Goal: Information Seeking & Learning: Find specific page/section

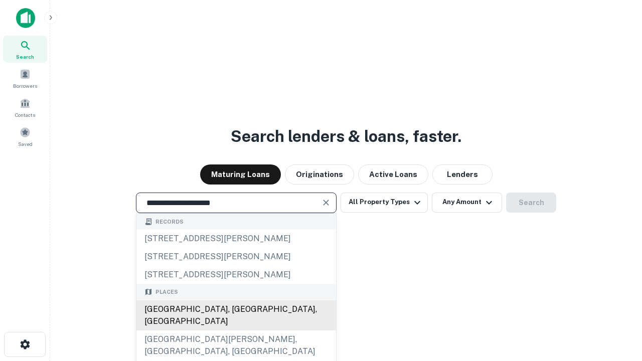
click at [236, 330] on div "[GEOGRAPHIC_DATA], [GEOGRAPHIC_DATA], [GEOGRAPHIC_DATA]" at bounding box center [236, 315] width 200 height 30
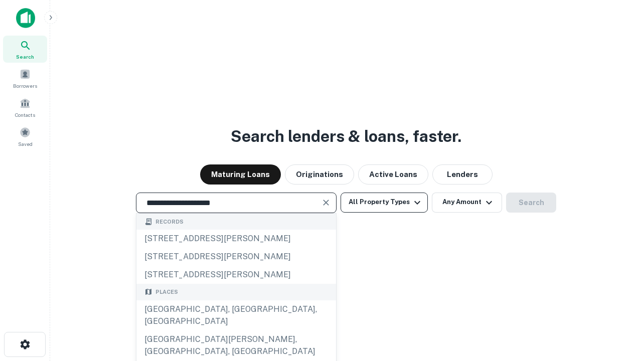
type input "**********"
click at [384, 202] on button "All Property Types" at bounding box center [384, 203] width 87 height 20
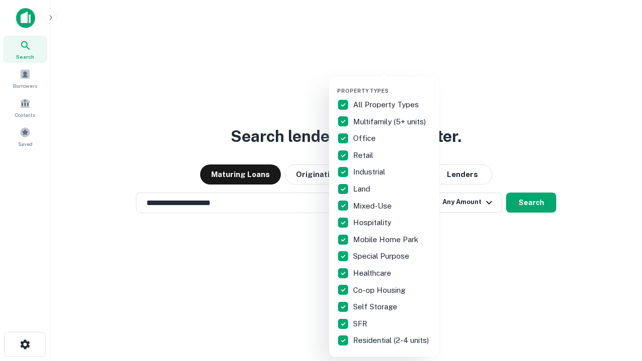
click at [392, 84] on button "button" at bounding box center [392, 84] width 110 height 1
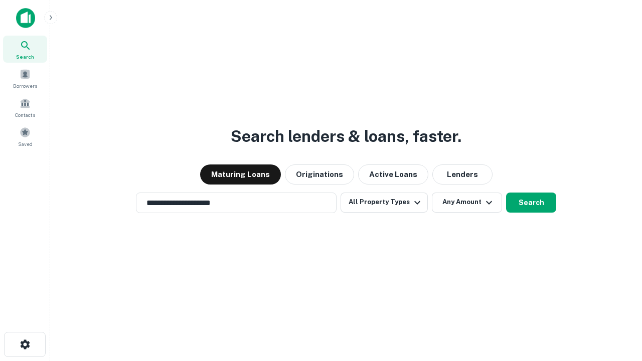
scroll to position [16, 0]
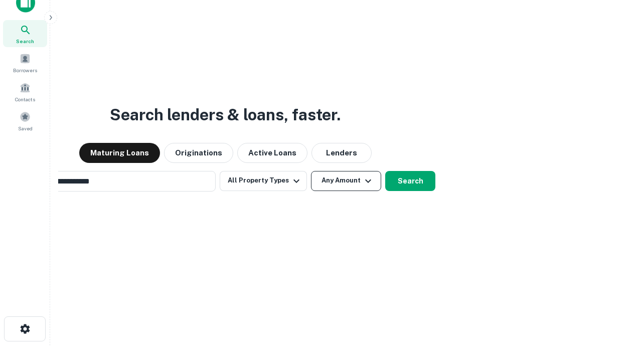
click at [311, 171] on button "Any Amount" at bounding box center [346, 181] width 70 height 20
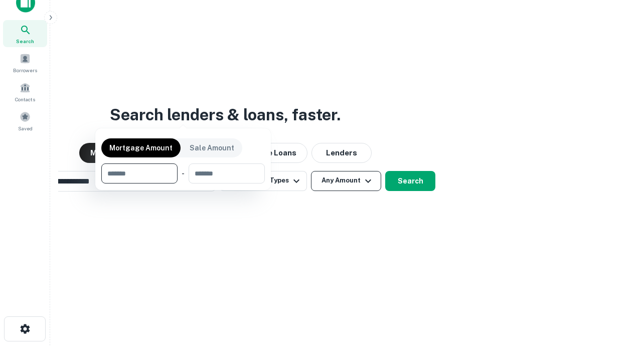
scroll to position [16, 0]
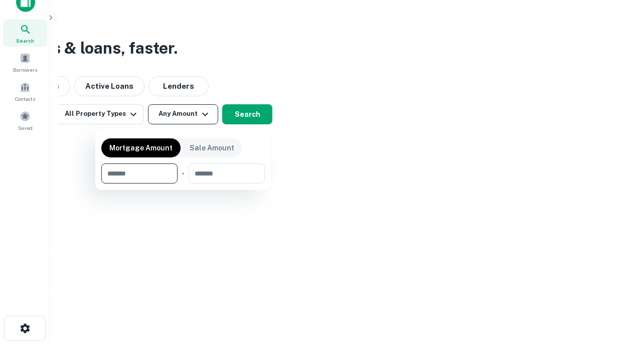
type input "*******"
click at [183, 184] on button "button" at bounding box center [182, 184] width 163 height 1
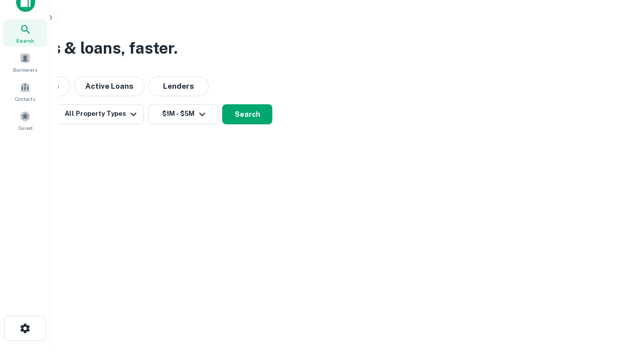
scroll to position [6, 185]
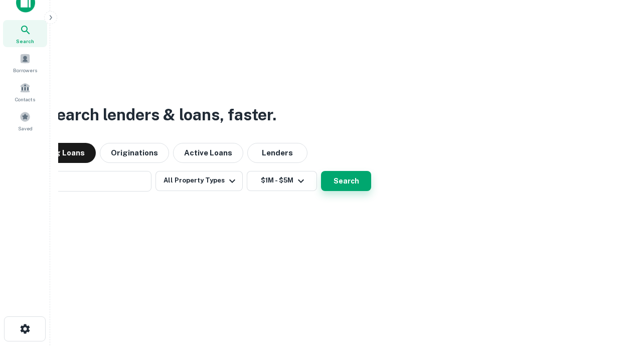
click at [321, 171] on button "Search" at bounding box center [346, 181] width 50 height 20
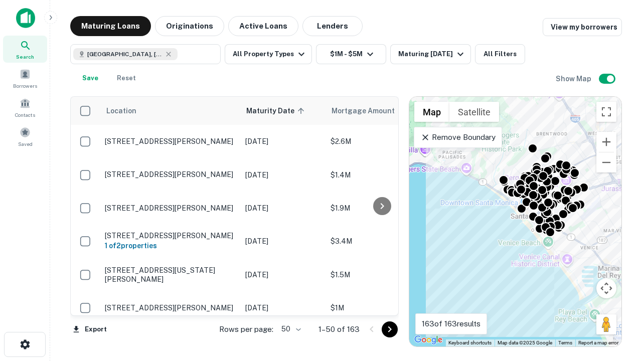
click at [289, 329] on body "Search Borrowers Contacts Saved Maturing Loans Originations Active Loans Lender…" at bounding box center [321, 180] width 642 height 361
click at [290, 304] on li "25" at bounding box center [289, 304] width 29 height 18
